Goal: Information Seeking & Learning: Learn about a topic

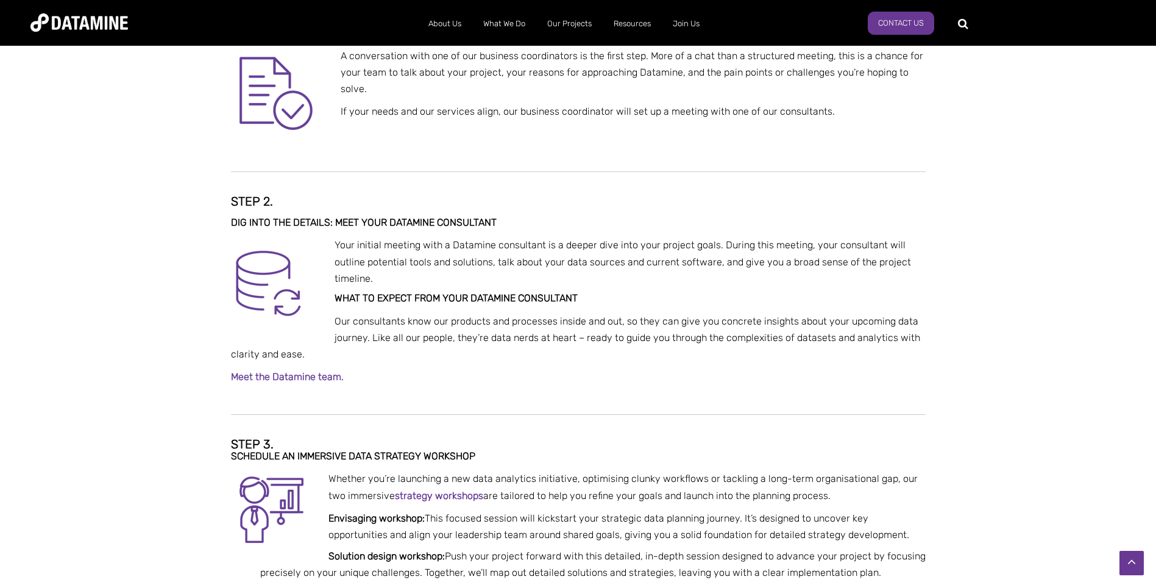
scroll to position [366, 0]
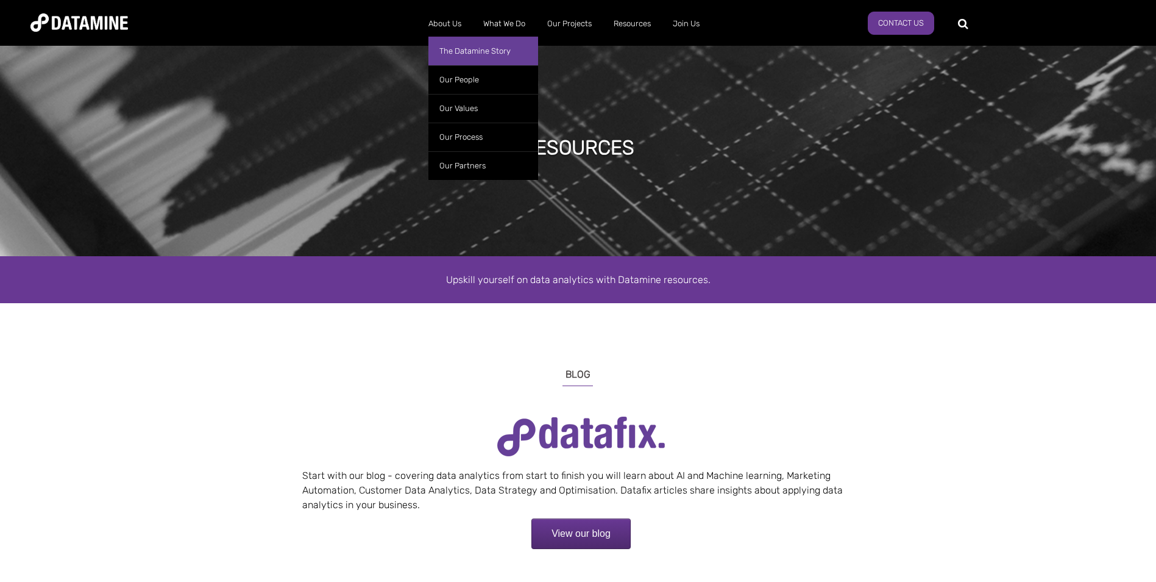
click at [468, 56] on link "The Datamine Story" at bounding box center [484, 51] width 110 height 29
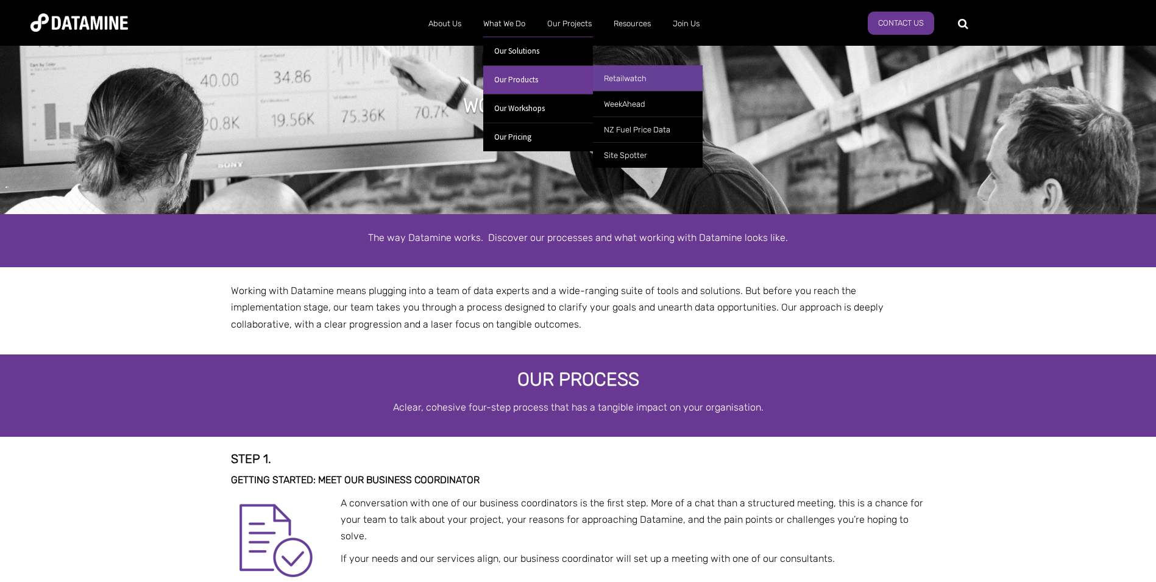
click at [673, 84] on link "Retailwatch" at bounding box center [648, 78] width 110 height 26
